Goal: Use online tool/utility: Utilize a website feature to perform a specific function

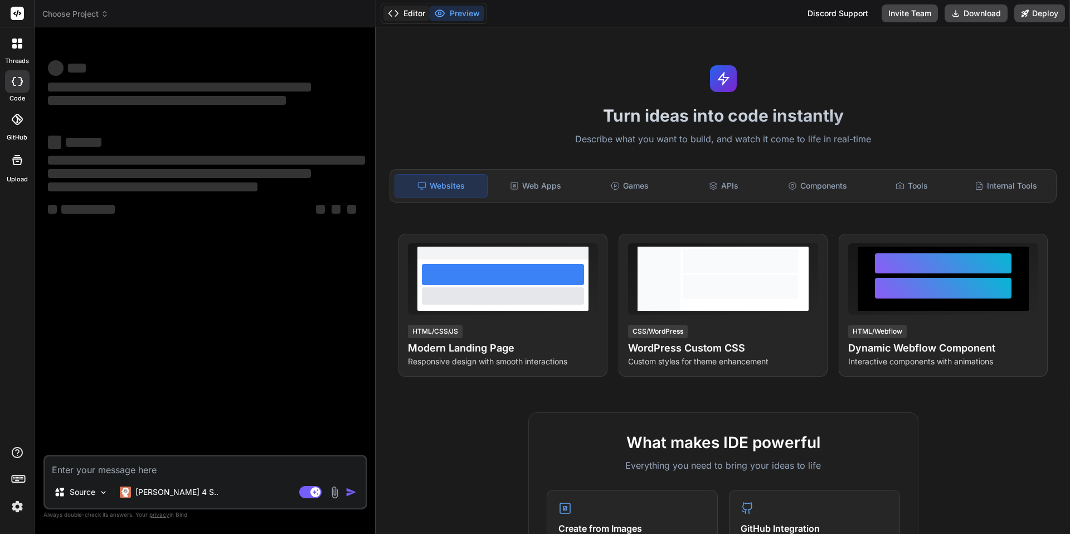
click at [412, 13] on button "Editor" at bounding box center [407, 14] width 46 height 16
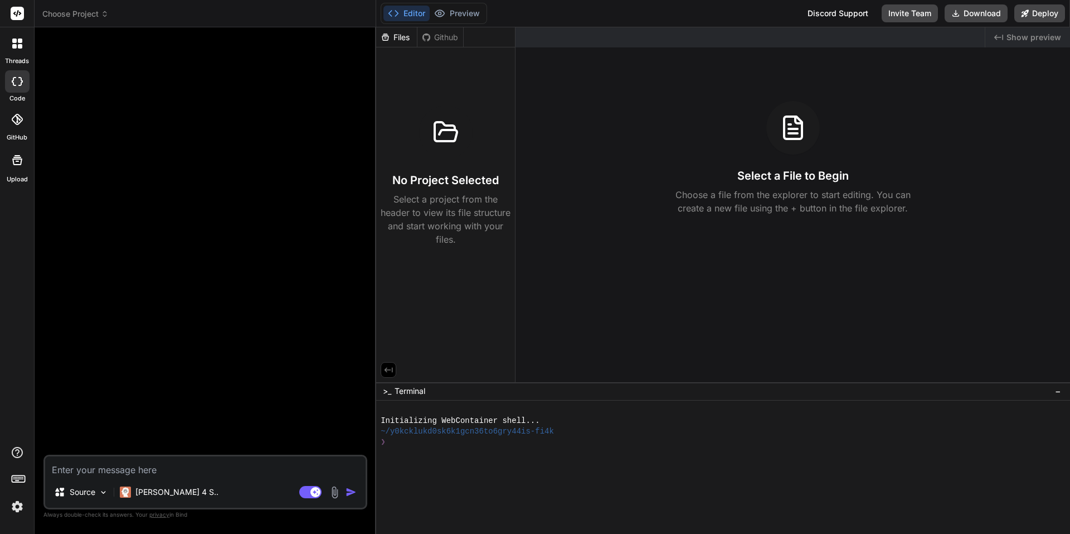
type textarea "x"
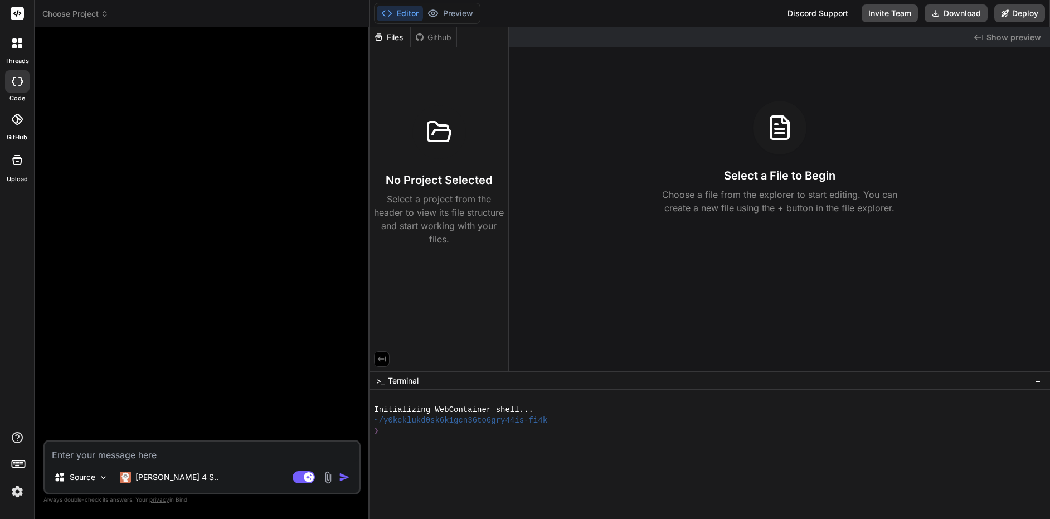
click at [190, 102] on div at bounding box center [203, 238] width 315 height 404
click at [468, 12] on button "Preview" at bounding box center [450, 14] width 55 height 16
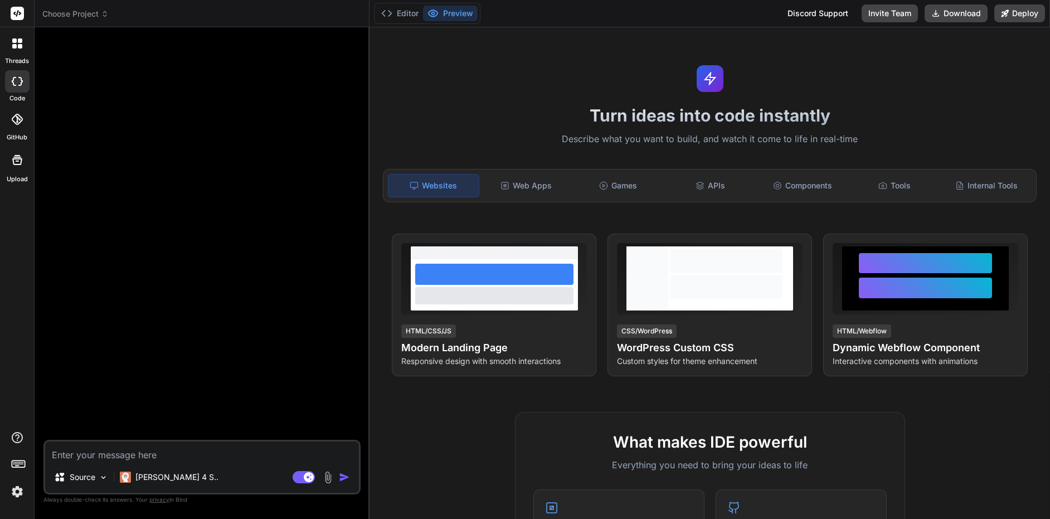
click at [17, 12] on rect at bounding box center [17, 13] width 13 height 13
click at [18, 13] on rect at bounding box center [17, 13] width 13 height 13
click at [27, 48] on div at bounding box center [17, 43] width 23 height 23
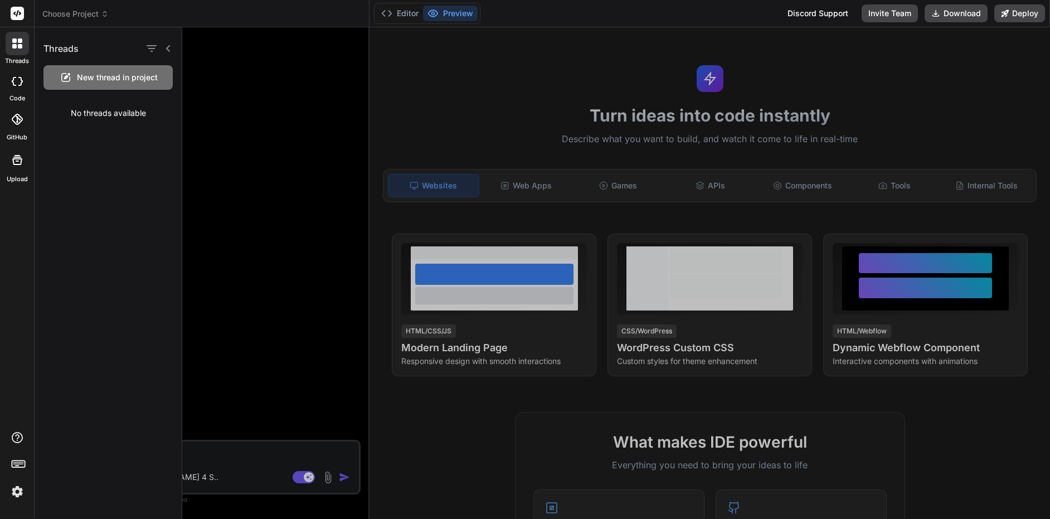
click at [391, 154] on div at bounding box center [616, 273] width 868 height 492
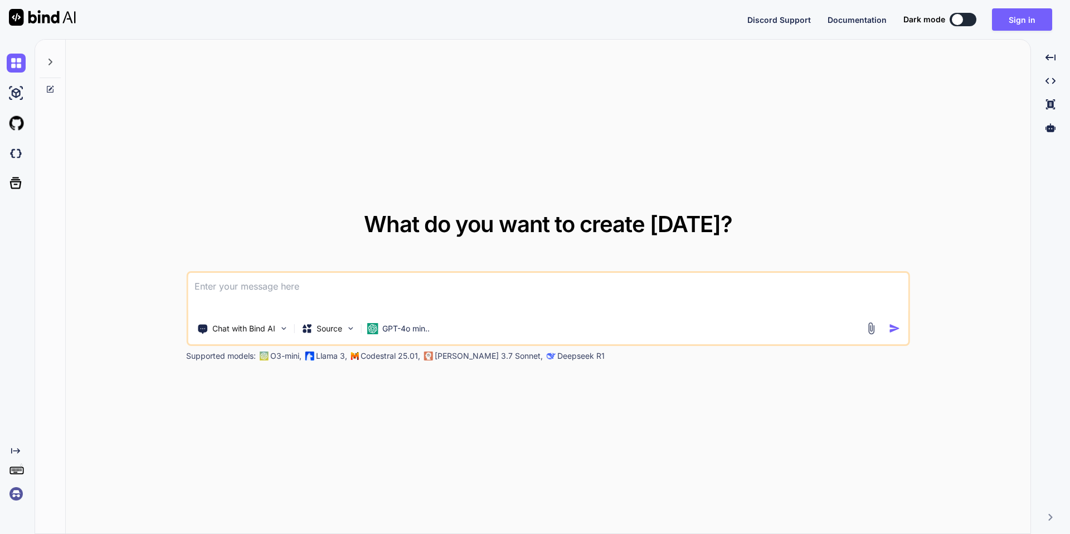
click at [972, 22] on button at bounding box center [963, 19] width 27 height 13
type textarea "x"
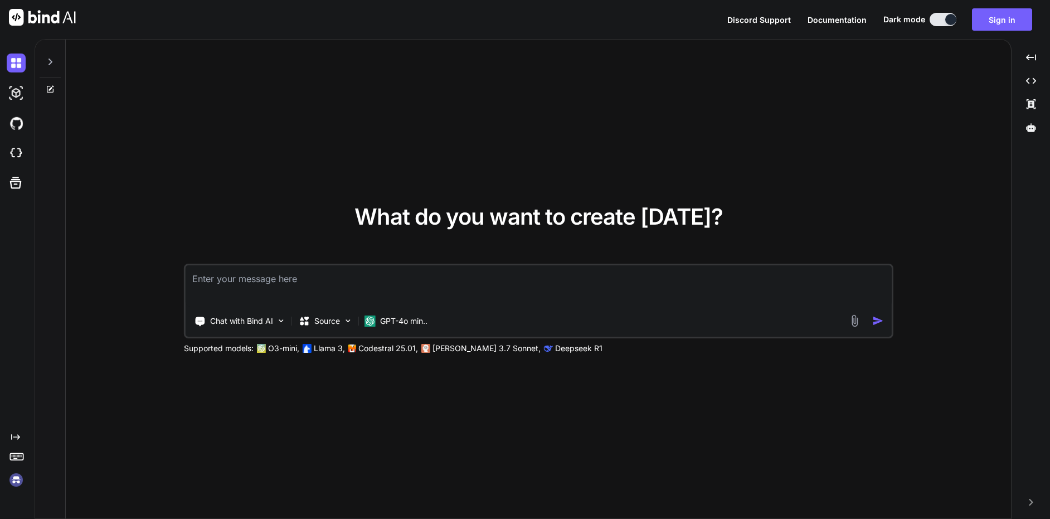
click at [17, 434] on icon "Created with Pixso." at bounding box center [15, 437] width 9 height 9
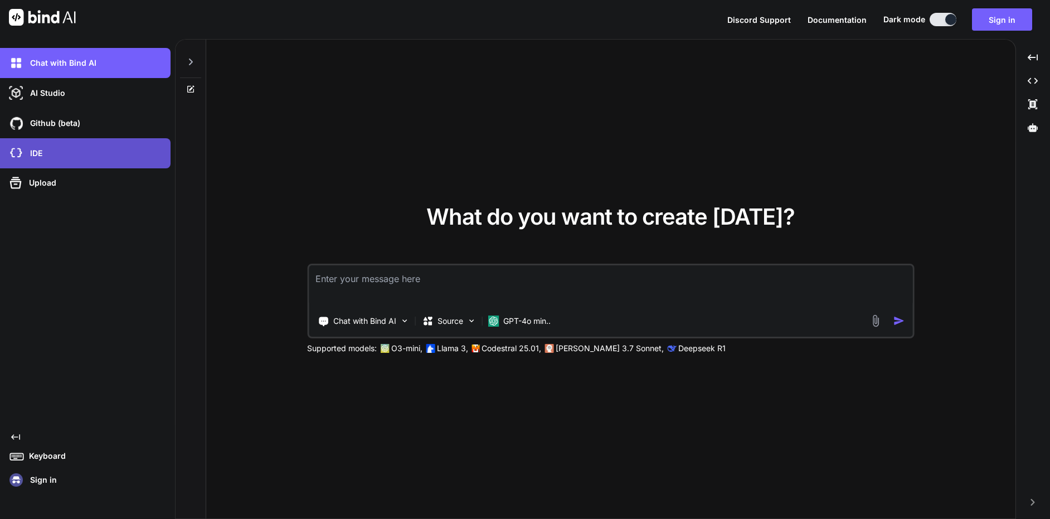
click at [43, 154] on div "IDE" at bounding box center [89, 153] width 164 height 19
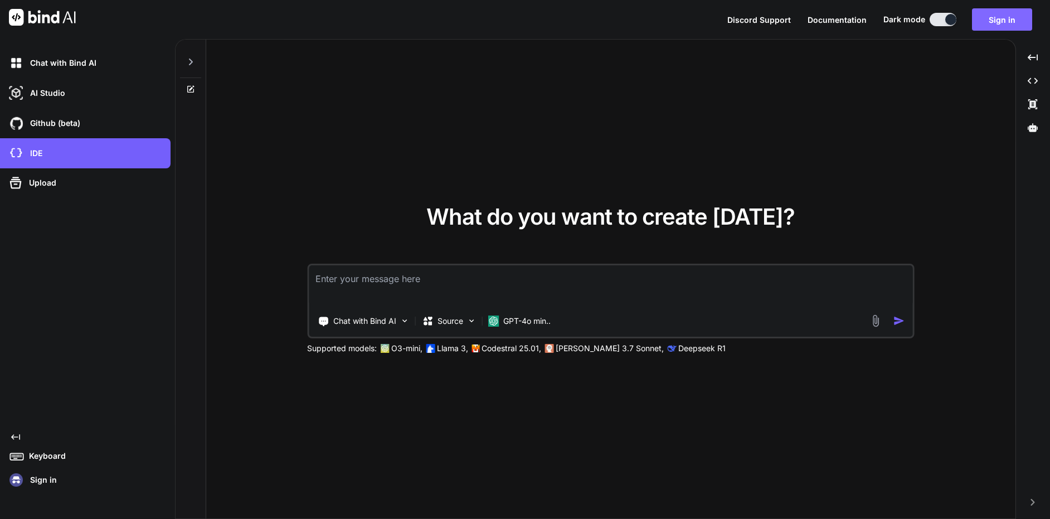
click at [1000, 20] on button "Sign in" at bounding box center [1002, 19] width 60 height 22
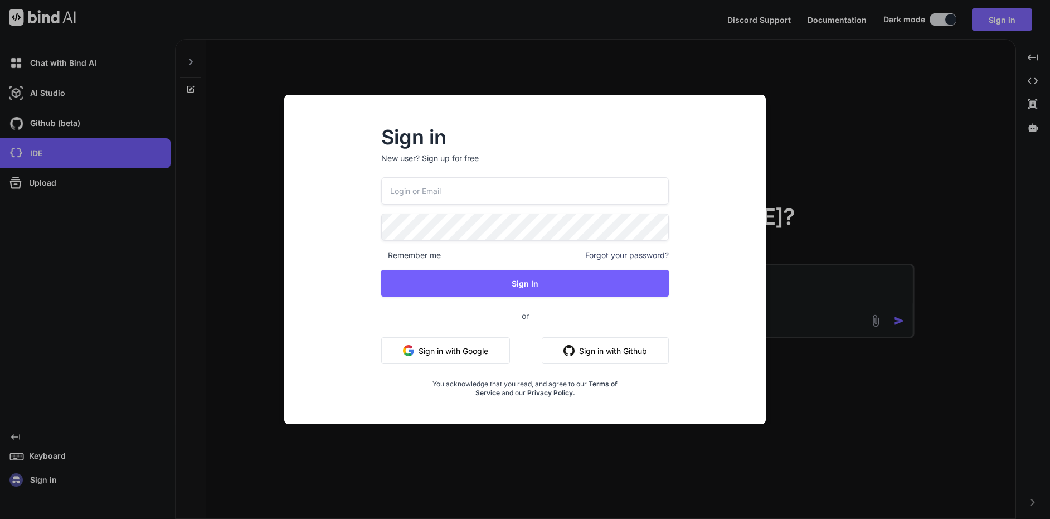
type input "rukiwatenesnr@gmail.com"
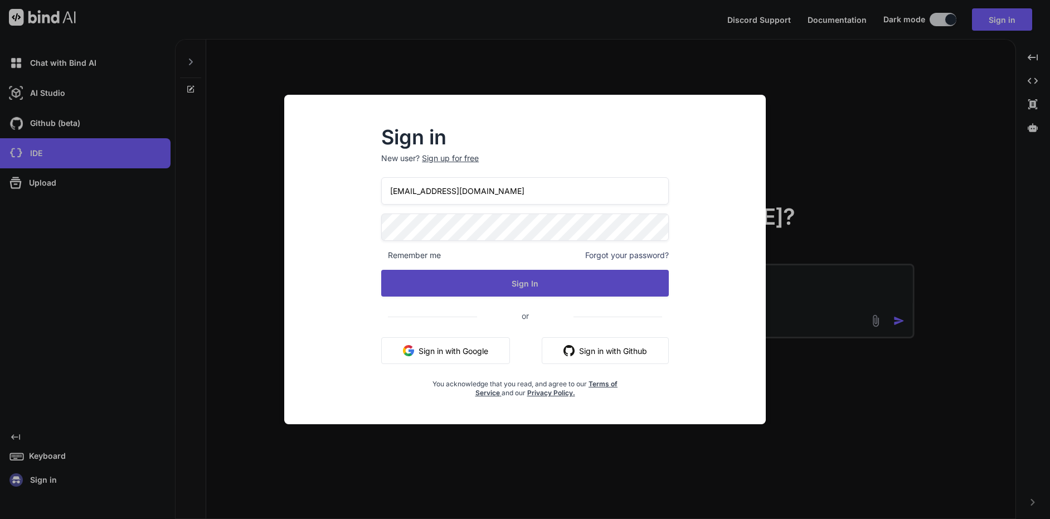
click at [529, 278] on button "Sign In" at bounding box center [525, 283] width 288 height 27
click at [513, 284] on button "Sign In" at bounding box center [525, 283] width 288 height 27
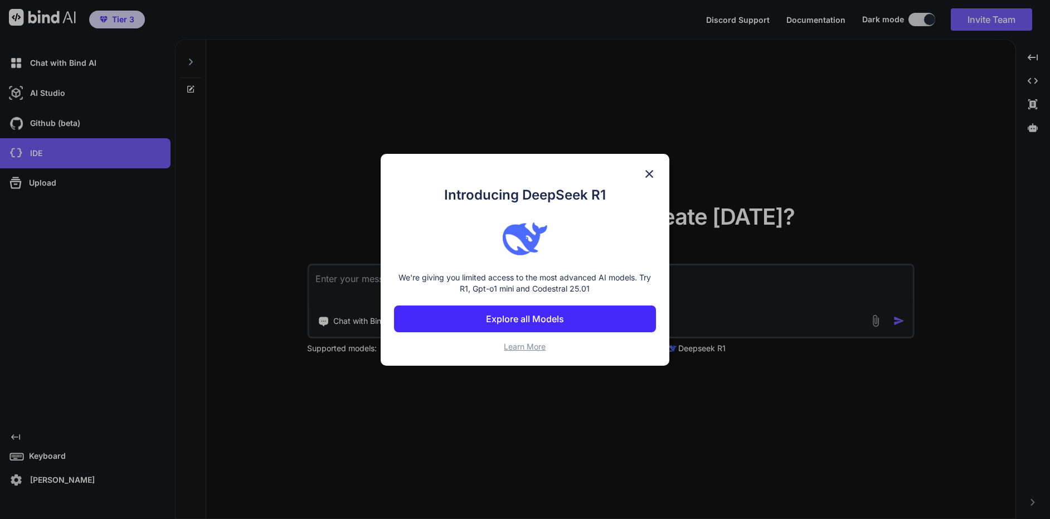
click at [651, 175] on img at bounding box center [649, 173] width 13 height 13
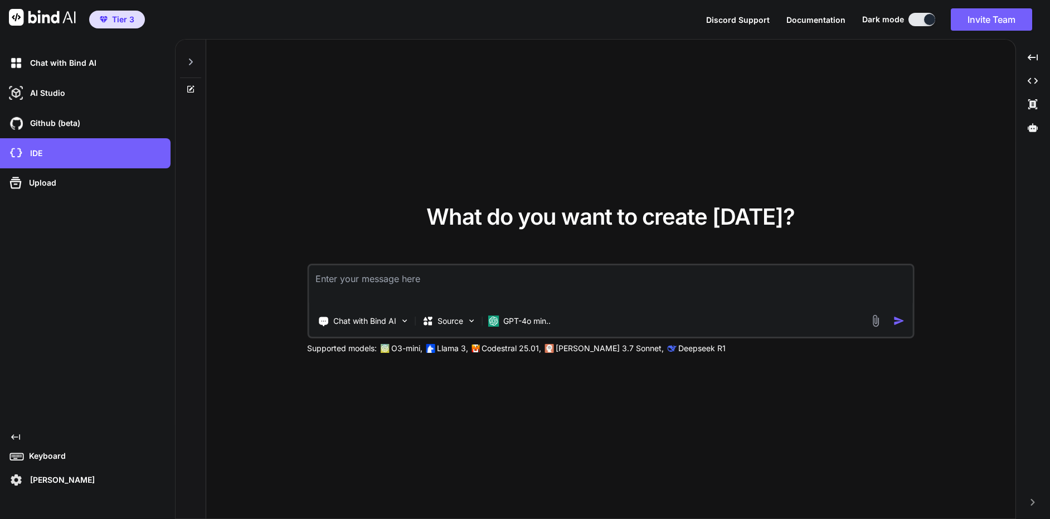
click at [192, 57] on icon at bounding box center [190, 61] width 9 height 9
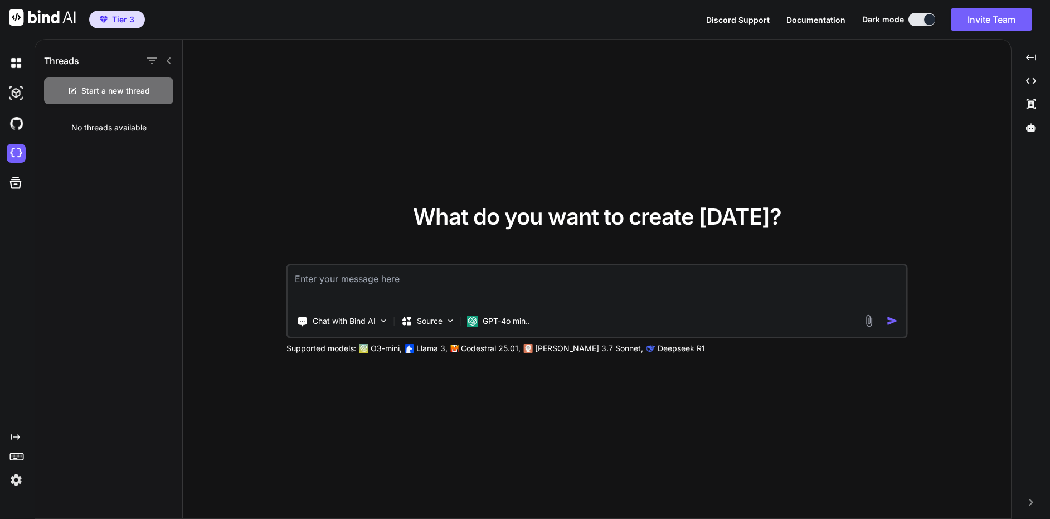
click at [165, 55] on div at bounding box center [158, 61] width 29 height 16
click at [151, 59] on icon "button" at bounding box center [152, 60] width 10 height 7
click at [293, 70] on div "What do you want to create today? Chat with Bind AI Source GPT-4o min.. Support…" at bounding box center [597, 280] width 828 height 480
click at [19, 152] on img at bounding box center [16, 153] width 19 height 19
click at [13, 433] on icon "Created with Pixso." at bounding box center [15, 437] width 9 height 9
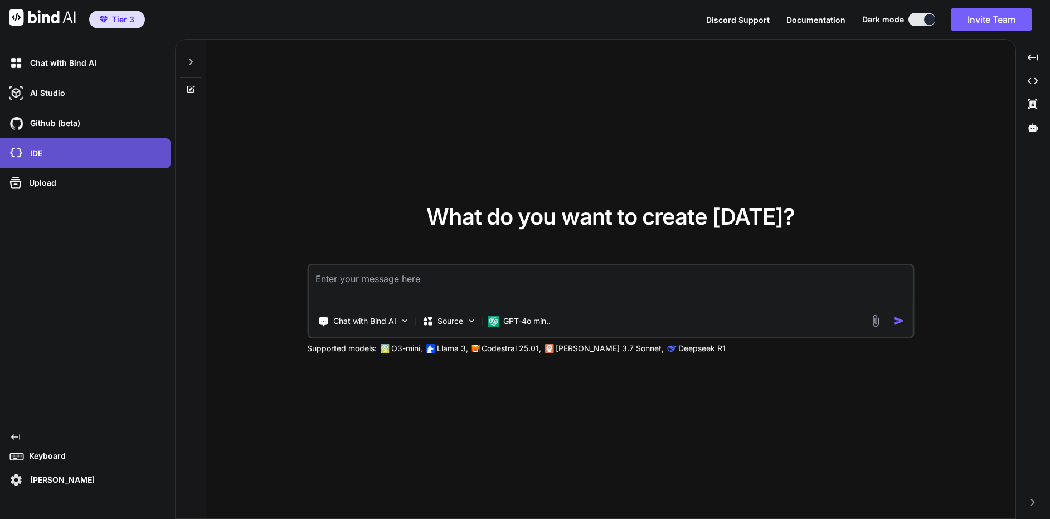
click at [60, 153] on div "IDE" at bounding box center [89, 153] width 164 height 19
click at [417, 293] on textarea at bounding box center [611, 285] width 604 height 41
paste textarea "Create a comprehensive Social Media Analytics Dashboard that aggregates and vis…"
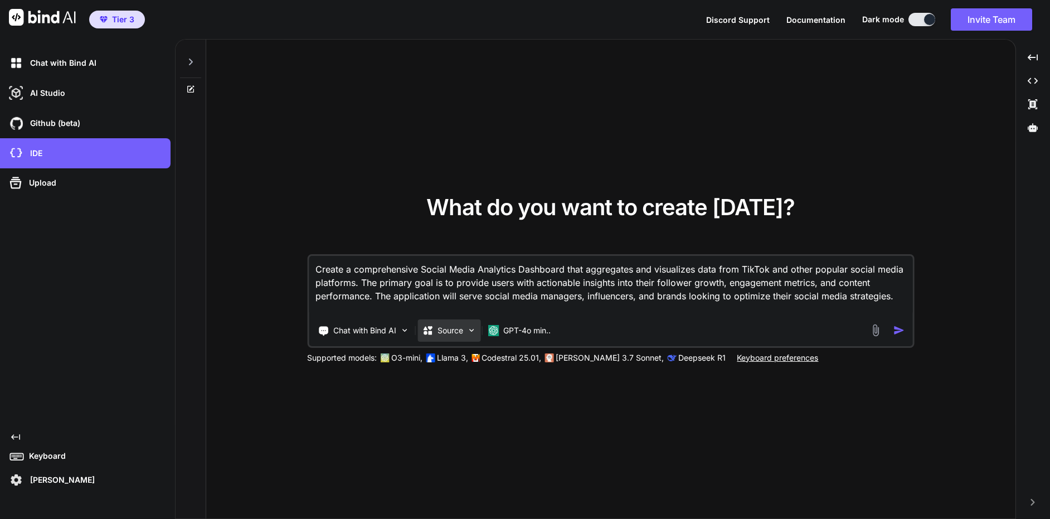
type textarea "Create a comprehensive Social Media Analytics Dashboard that aggregates and vis…"
click at [475, 330] on img at bounding box center [471, 330] width 9 height 9
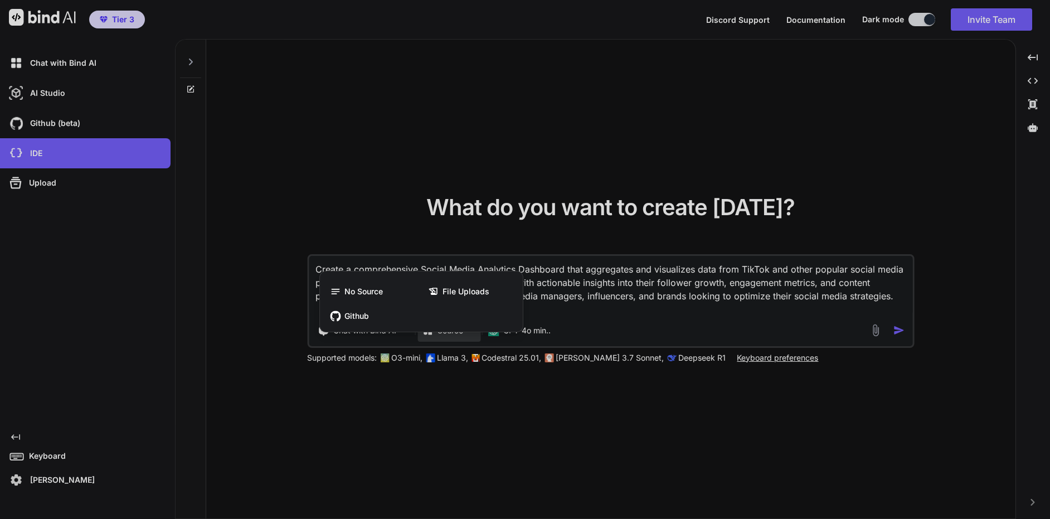
click at [472, 386] on div at bounding box center [525, 259] width 1050 height 519
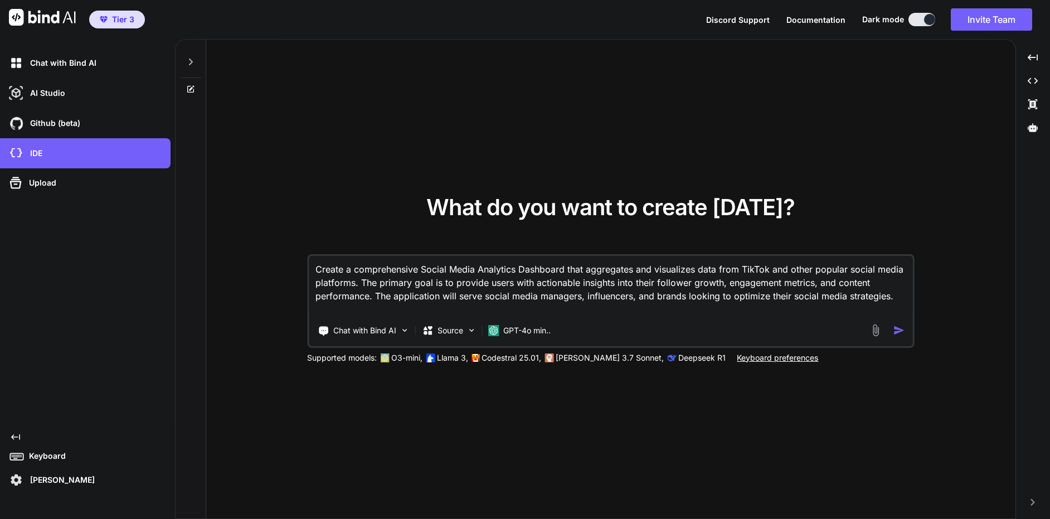
click at [194, 61] on icon at bounding box center [190, 61] width 9 height 9
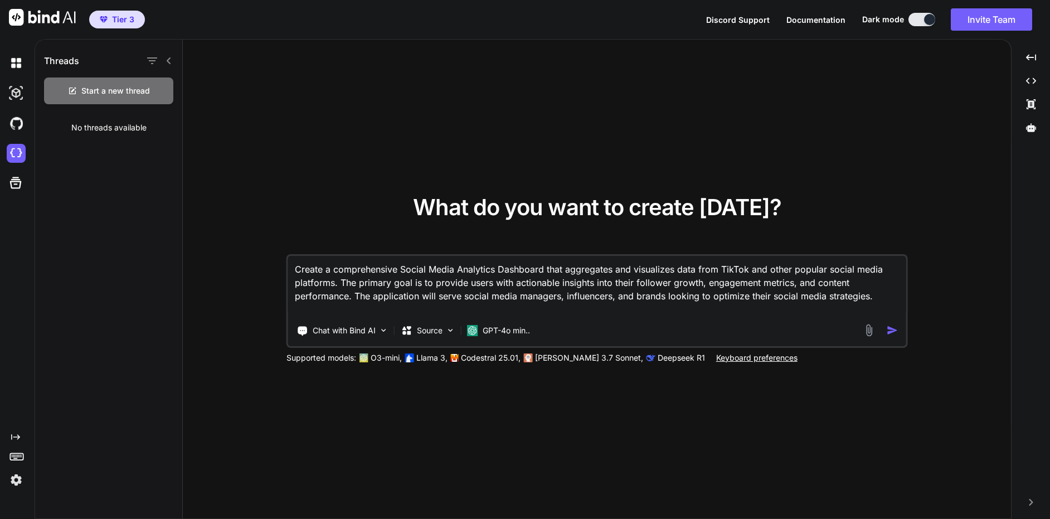
click at [166, 60] on icon at bounding box center [168, 60] width 9 height 9
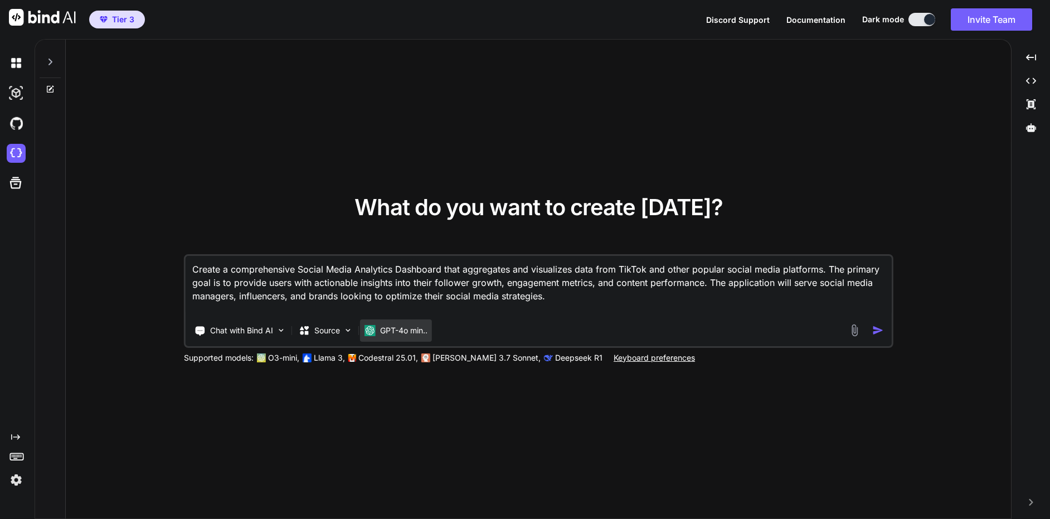
click at [381, 327] on p "GPT-4o min.." at bounding box center [403, 330] width 47 height 11
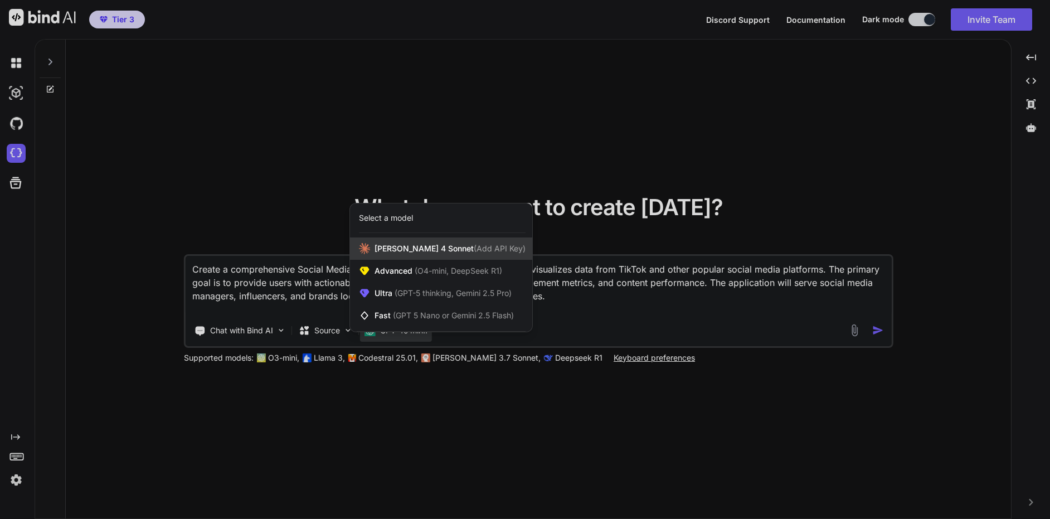
click at [482, 256] on div "Claude 4 Sonnet (Add API Key)" at bounding box center [441, 248] width 182 height 22
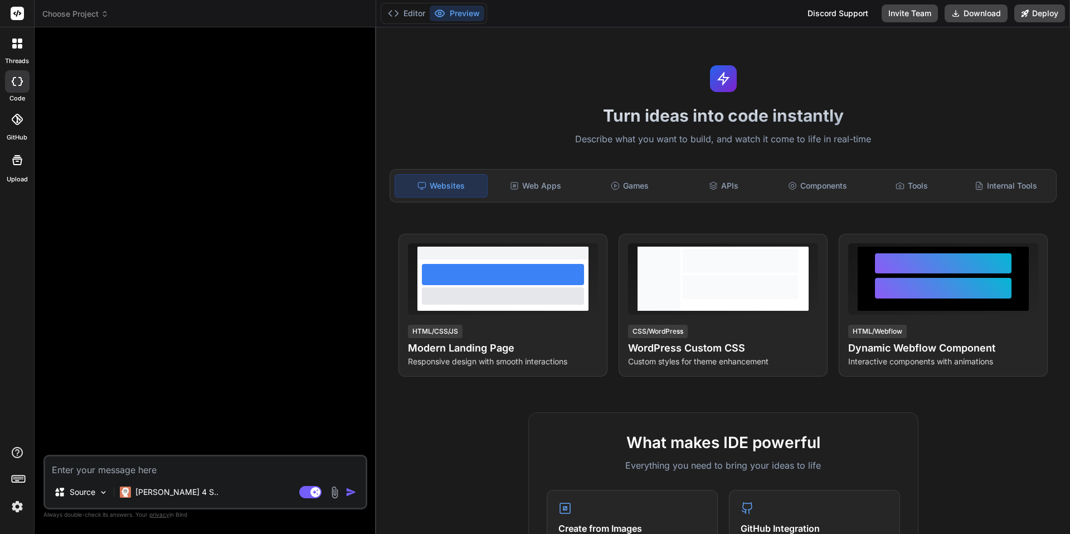
type textarea "x"
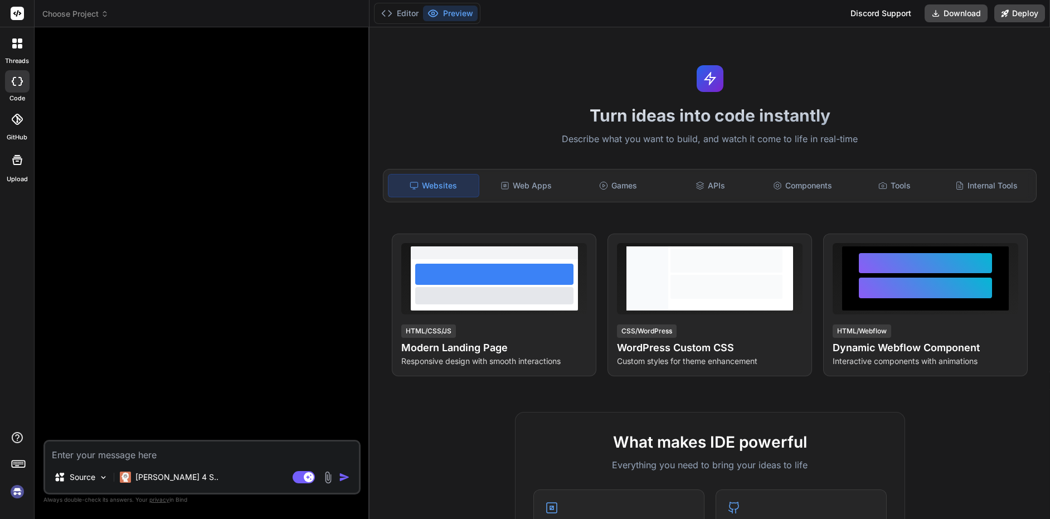
type textarea "x"
type textarea "Create a Social Media Analytics Dashboard that aggregates and visualizes data f…"
type textarea "x"
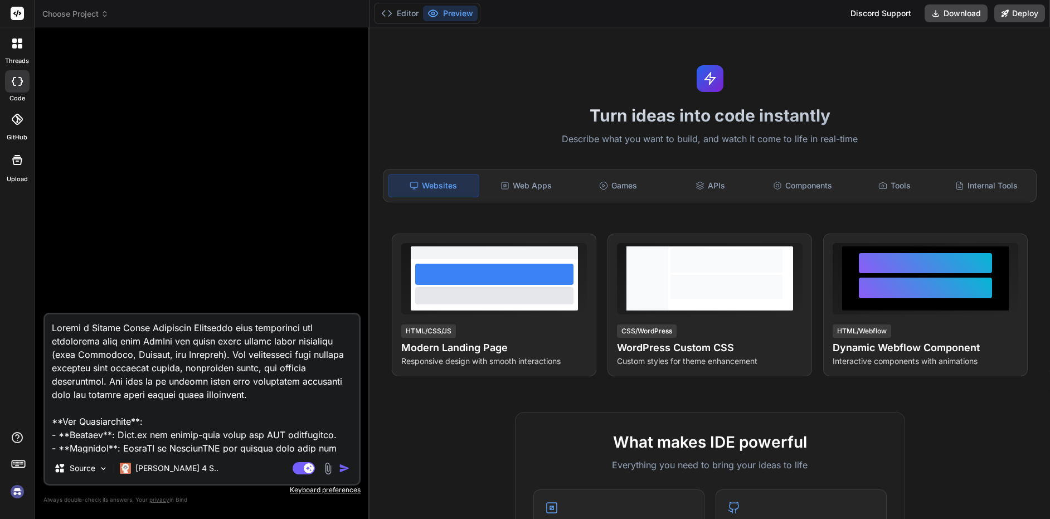
scroll to position [1045, 0]
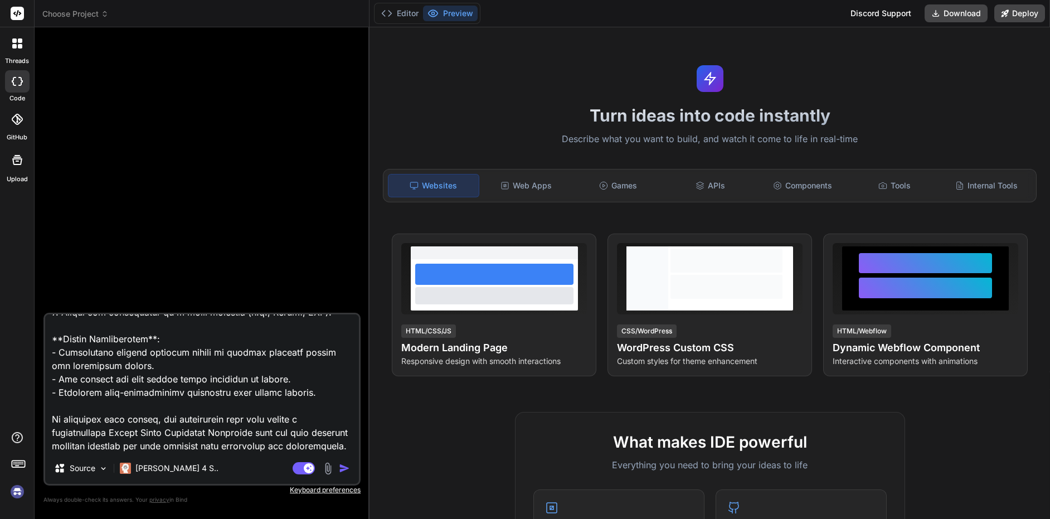
type textarea "Create a Social Media Analytics Dashboard that aggregates and visualizes data f…"
click at [343, 469] on img "button" at bounding box center [344, 468] width 11 height 11
type textarea "x"
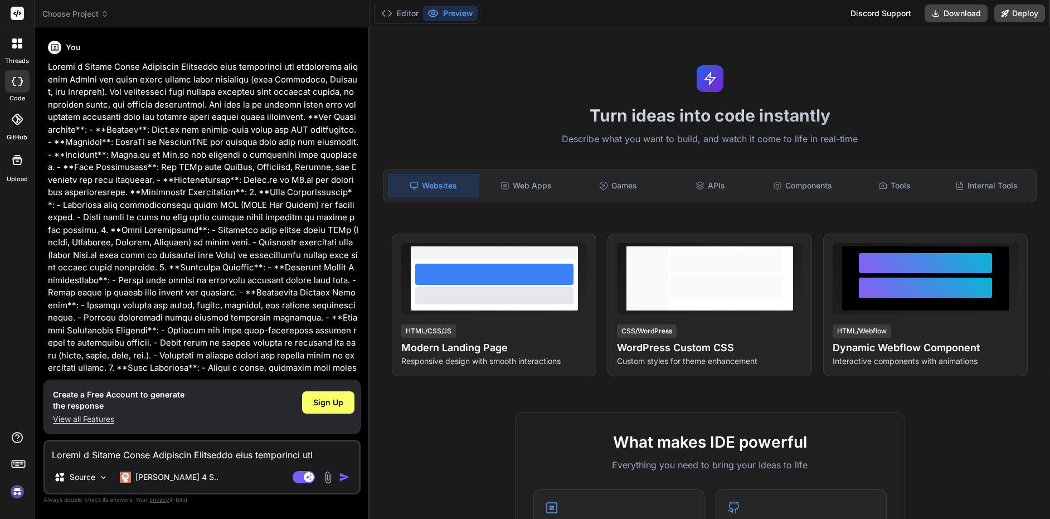
scroll to position [383, 0]
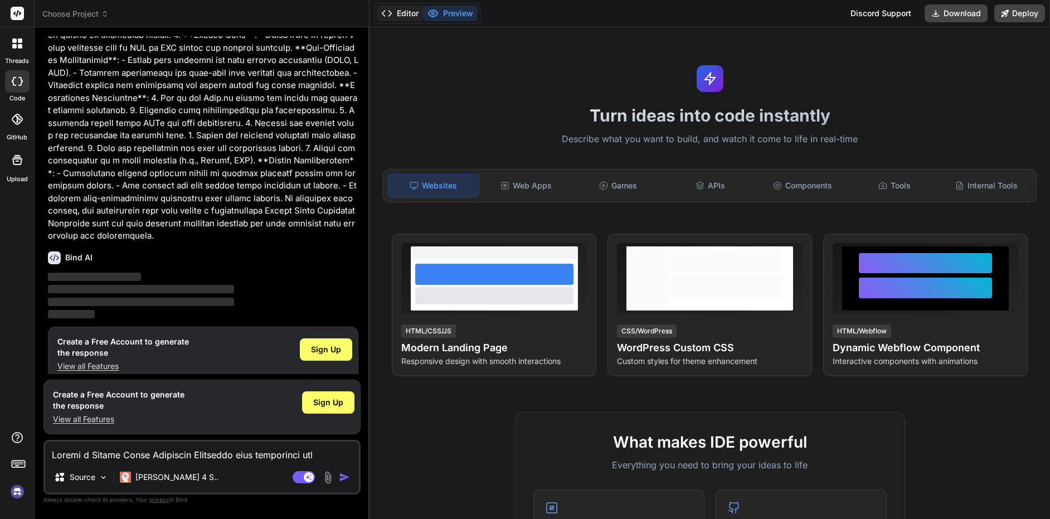
click at [407, 13] on button "Editor" at bounding box center [400, 14] width 46 height 16
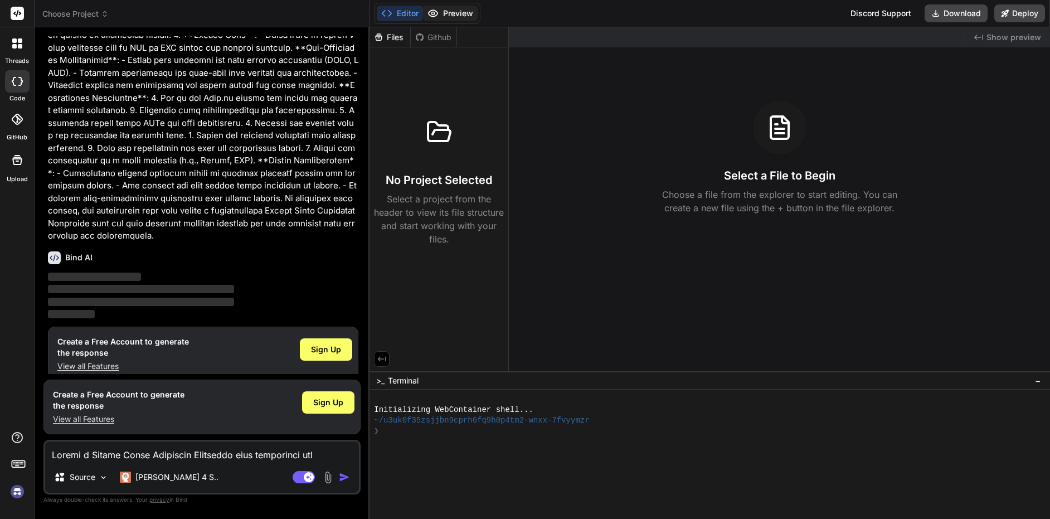
click at [458, 19] on button "Preview" at bounding box center [450, 14] width 55 height 16
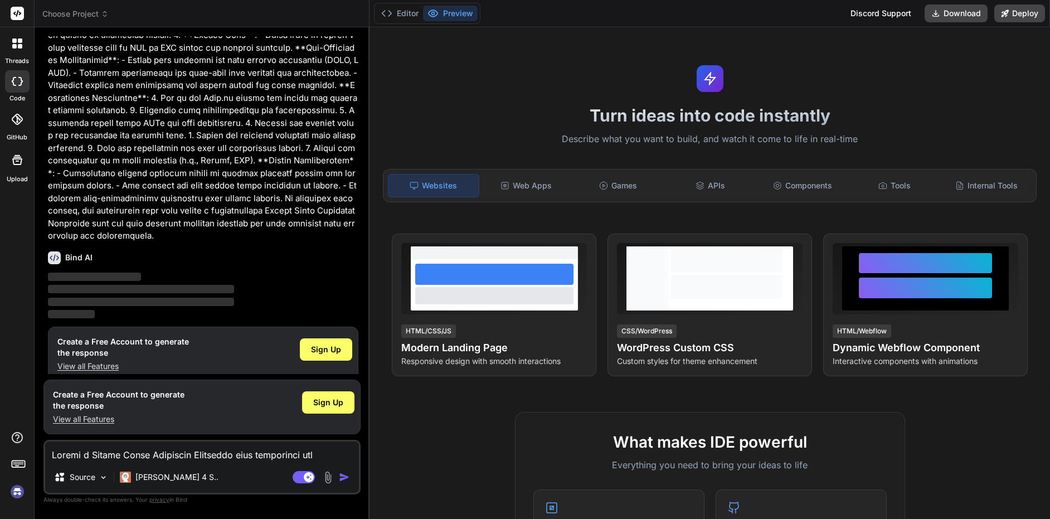
click at [144, 459] on textarea at bounding box center [202, 452] width 314 height 20
paste textarea "comprehensive Social Media Analytics Dashboard that aggregates and visualizes d…"
type textarea "Create a comprehensive Social Media Analytics Dashboard that aggregates and vis…"
type textarea "x"
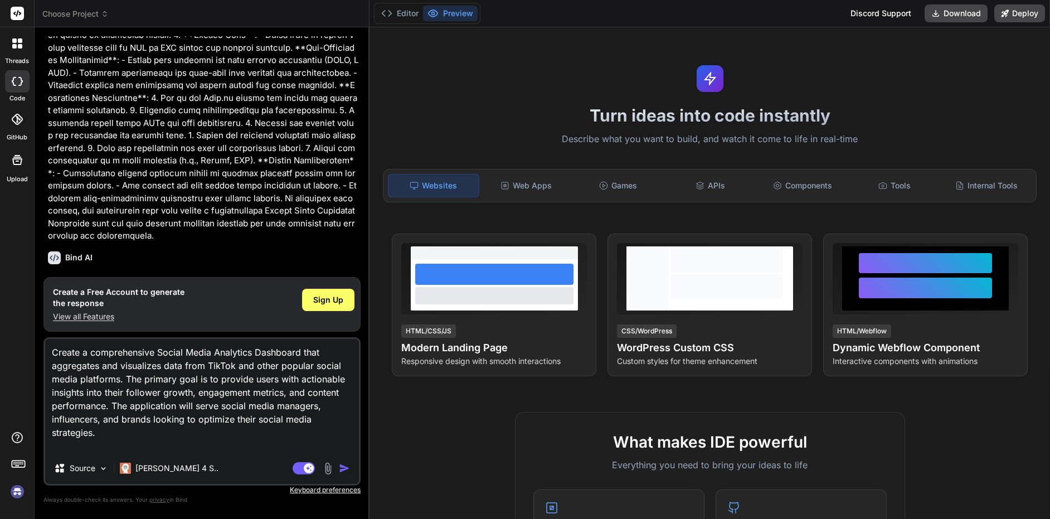
type textarea "Create a comprehensive Social Media Analytics Dashboard that aggregates and vis…"
click at [340, 470] on img "button" at bounding box center [344, 468] width 11 height 11
click at [345, 467] on img "button" at bounding box center [344, 468] width 11 height 11
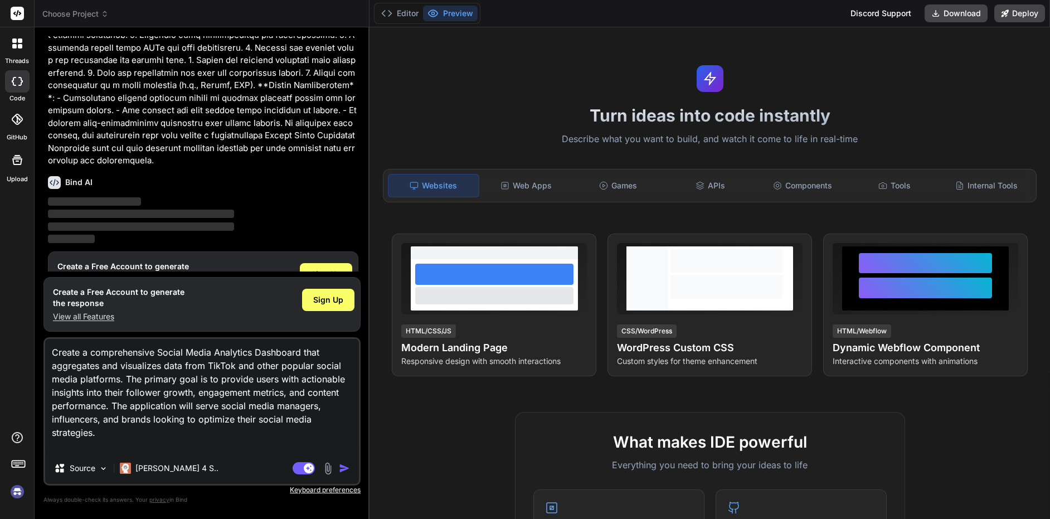
scroll to position [486, 0]
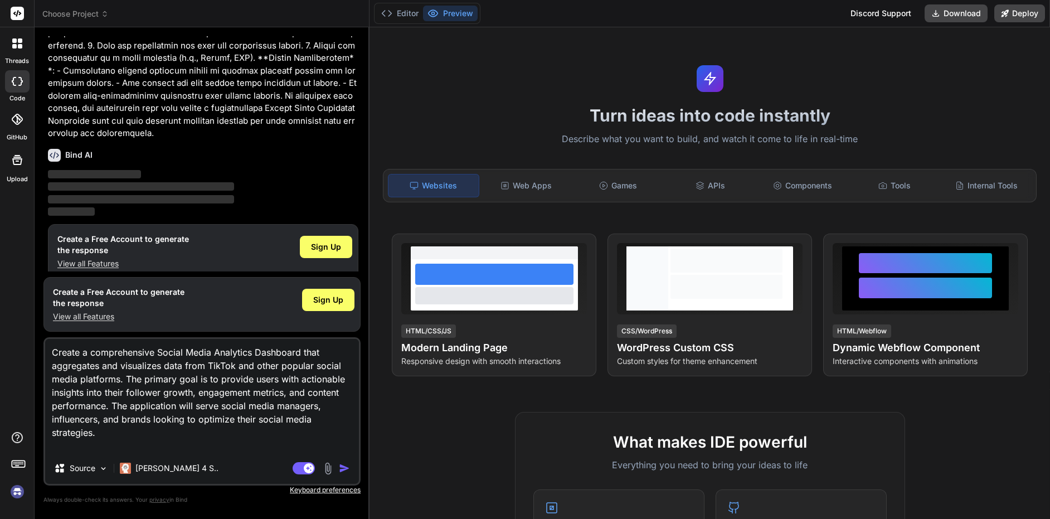
click at [344, 193] on p "‌" at bounding box center [203, 199] width 311 height 13
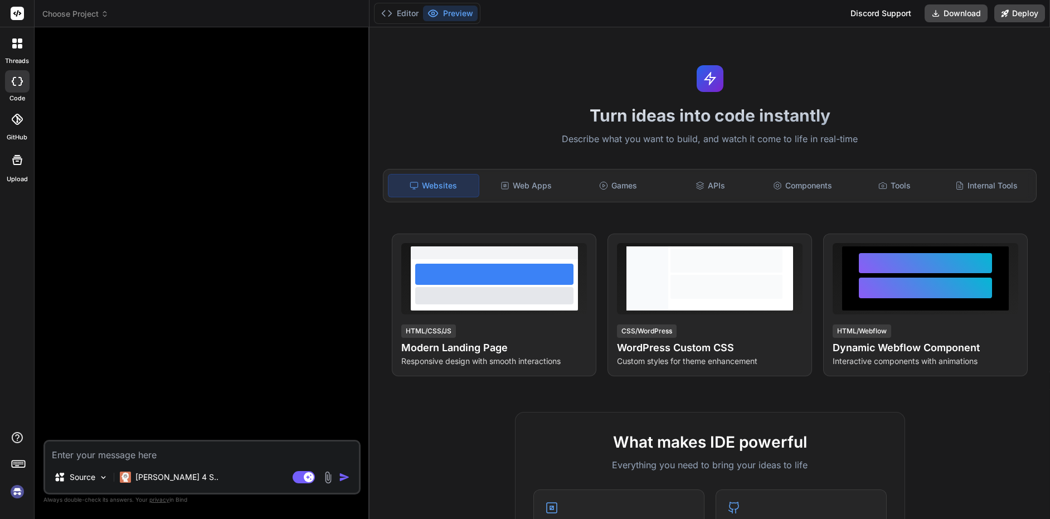
type textarea "x"
type textarea "Create a comprehensive Social Media Analytics Dashboard that aggregates and vis…"
type textarea "x"
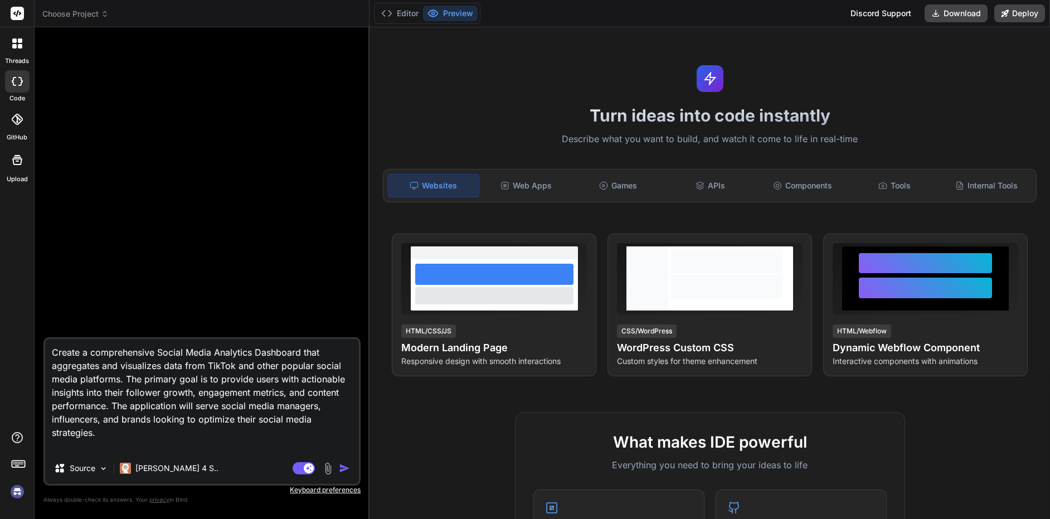
type textarea "Create a comprehensive Social Media Analytics Dashboard that aggregates and vis…"
click at [340, 465] on img "button" at bounding box center [344, 468] width 11 height 11
type textarea "x"
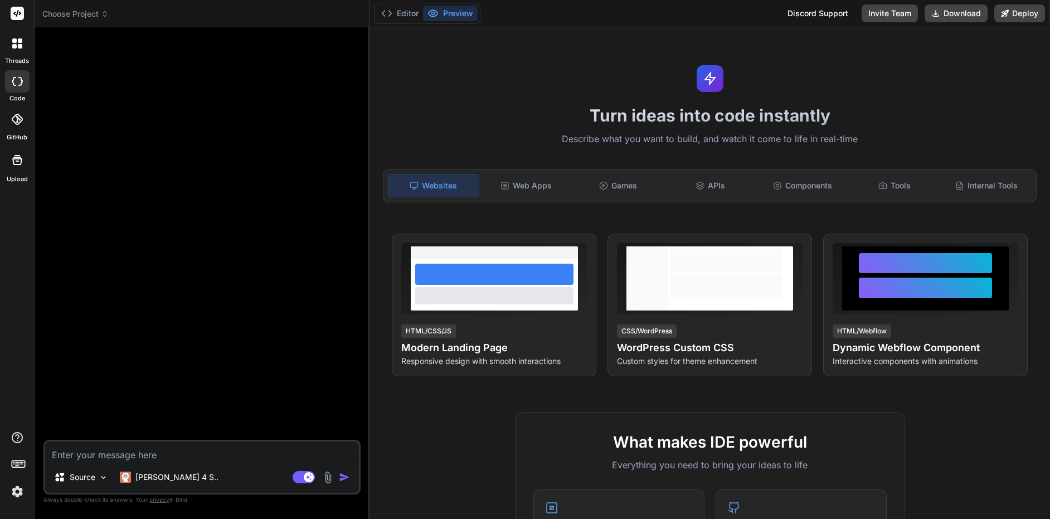
type textarea "x"
